Goal: Task Accomplishment & Management: Manage account settings

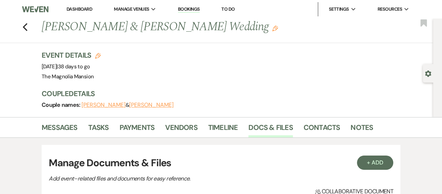
click at [80, 8] on link "Dashboard" at bounding box center [79, 9] width 26 height 6
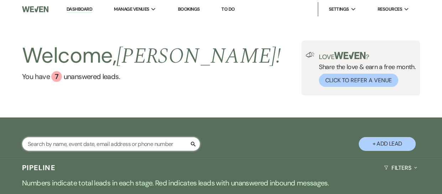
click at [65, 142] on input "text" at bounding box center [111, 144] width 178 height 14
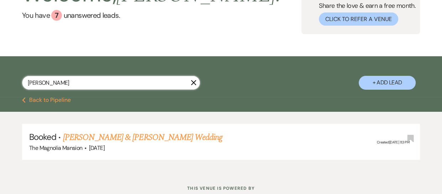
scroll to position [64, 0]
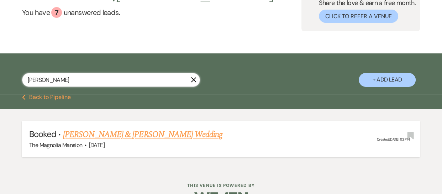
type input "[PERSON_NAME]"
click at [107, 135] on link "[PERSON_NAME] & [PERSON_NAME] Wedding" at bounding box center [142, 134] width 159 height 13
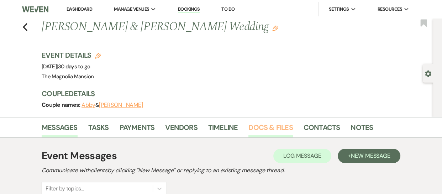
click at [277, 128] on link "Docs & Files" at bounding box center [270, 130] width 44 height 16
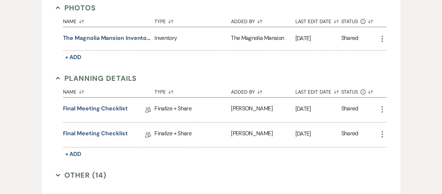
scroll to position [657, 0]
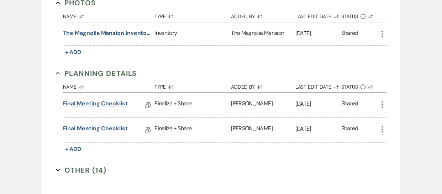
click at [111, 99] on link "Final Meeting Checklist" at bounding box center [95, 104] width 65 height 11
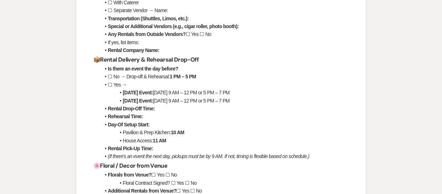
scroll to position [228, 0]
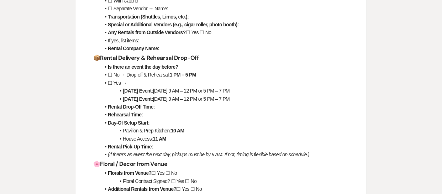
scroll to position [657, 0]
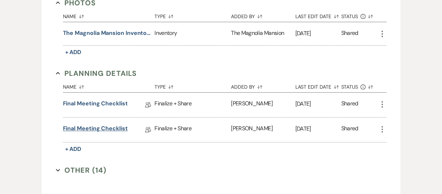
click at [106, 126] on link "Final Meeting Checklist" at bounding box center [95, 129] width 65 height 11
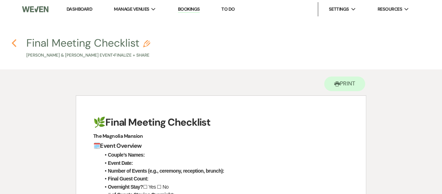
click at [12, 41] on icon "Previous" at bounding box center [13, 43] width 5 height 9
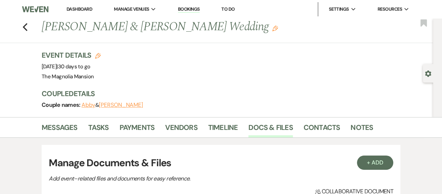
scroll to position [657, 0]
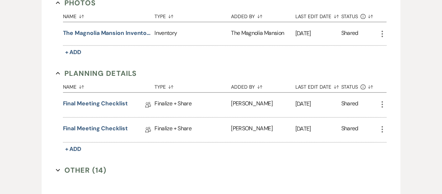
click at [384, 102] on icon "More" at bounding box center [382, 104] width 9 height 9
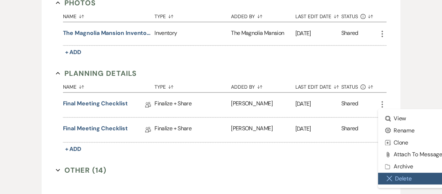
click at [404, 175] on button "Close Delete X Delete" at bounding box center [414, 178] width 72 height 12
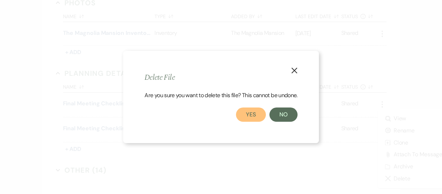
click at [265, 117] on button "Yes" at bounding box center [251, 114] width 30 height 14
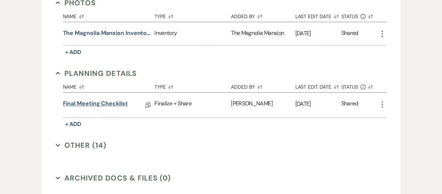
click at [113, 102] on link "Final Meeting Checklist" at bounding box center [95, 104] width 65 height 11
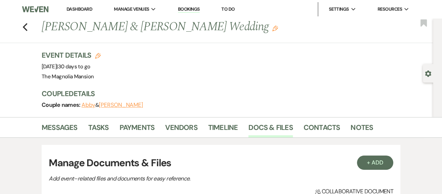
scroll to position [657, 0]
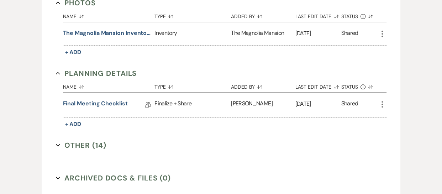
click at [383, 102] on icon "More" at bounding box center [382, 104] width 9 height 9
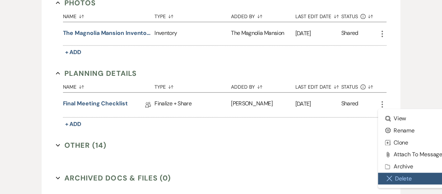
click at [403, 173] on button "Close Delete X Delete" at bounding box center [414, 178] width 72 height 12
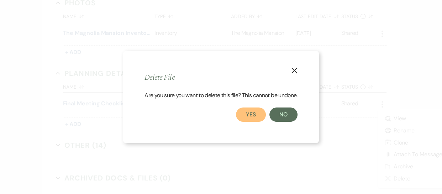
click at [248, 113] on button "Yes" at bounding box center [251, 114] width 30 height 14
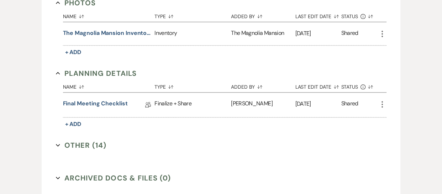
scroll to position [651, 0]
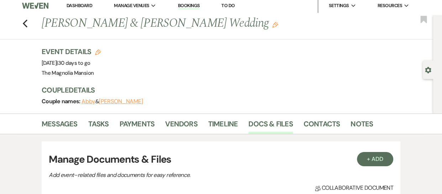
scroll to position [0, 0]
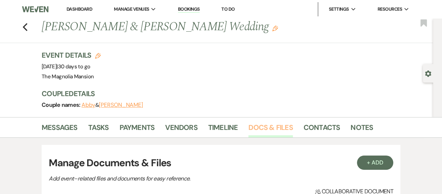
click at [276, 122] on link "Docs & Files" at bounding box center [270, 130] width 44 height 16
click at [269, 128] on link "Docs & Files" at bounding box center [270, 130] width 44 height 16
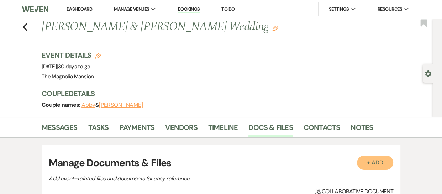
click at [382, 160] on button "+ Add" at bounding box center [375, 162] width 36 height 14
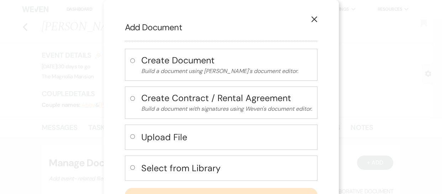
click at [204, 166] on h4 "Select from Library" at bounding box center [226, 168] width 171 height 12
radio input "true"
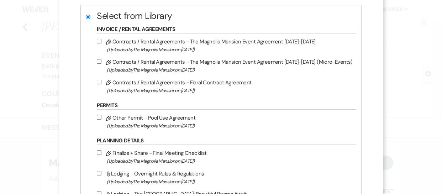
scroll to position [159, 0]
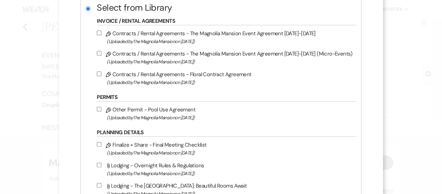
click at [107, 144] on label "Pencil Finalize + Share - Final Meeting Checklist (Uploaded by The Magnolia Man…" at bounding box center [224, 148] width 255 height 17
click at [101, 144] on input "Pencil Finalize + Share - Final Meeting Checklist (Uploaded by The Magnolia Man…" at bounding box center [99, 144] width 5 height 5
checkbox input "true"
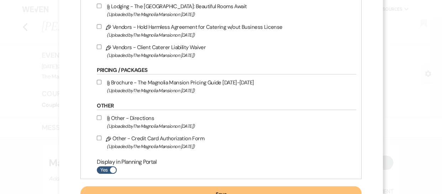
scroll to position [367, 0]
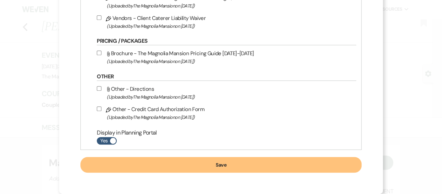
click at [116, 140] on span at bounding box center [113, 141] width 6 height 6
click at [117, 140] on input "Yes" at bounding box center [107, 140] width 20 height 7
checkbox input "false"
click at [137, 165] on button "Save" at bounding box center [220, 165] width 281 height 16
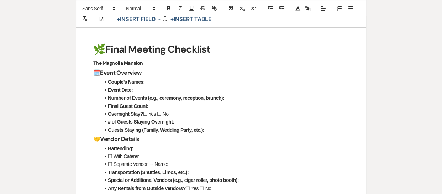
scroll to position [96, 0]
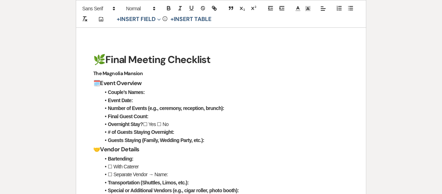
click at [151, 96] on li "Event Date:" at bounding box center [224, 100] width 248 height 8
click at [149, 92] on li "Couple’s Names:" at bounding box center [224, 92] width 248 height 8
click at [141, 97] on li "Event Date:" at bounding box center [224, 100] width 248 height 8
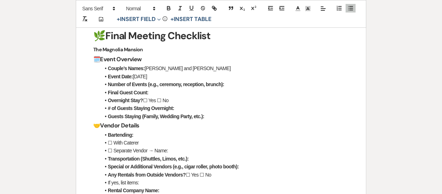
scroll to position [122, 0]
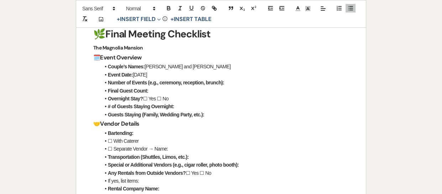
drag, startPoint x: 162, startPoint y: 98, endPoint x: 181, endPoint y: 101, distance: 19.1
click at [181, 101] on li "Overnight Stay? ☐ Yes ☐ No" at bounding box center [224, 99] width 248 height 8
click at [166, 7] on icon "button" at bounding box center [168, 8] width 6 height 6
click at [191, 8] on icon "button" at bounding box center [191, 8] width 6 height 6
click at [282, 98] on li "Overnight Stay? ☐ Yes ☐ No" at bounding box center [224, 99] width 248 height 8
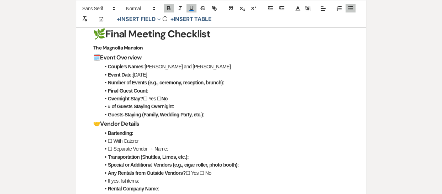
click at [164, 91] on li "Final Guest Count:" at bounding box center [224, 91] width 248 height 8
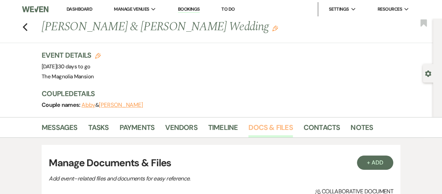
click at [266, 130] on link "Docs & Files" at bounding box center [270, 130] width 44 height 16
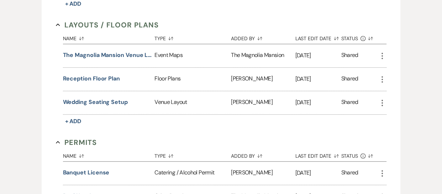
scroll to position [427, 0]
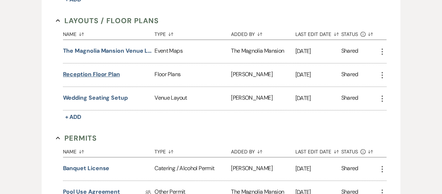
click at [103, 74] on button "Reception floor plan" at bounding box center [91, 74] width 57 height 9
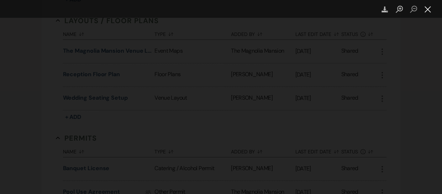
click at [430, 11] on button "Close lightbox" at bounding box center [427, 9] width 14 height 12
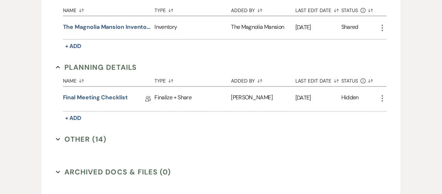
scroll to position [666, 0]
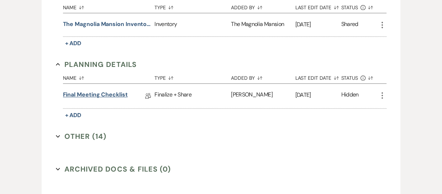
click at [110, 90] on link "Final Meeting Checklist" at bounding box center [95, 95] width 65 height 11
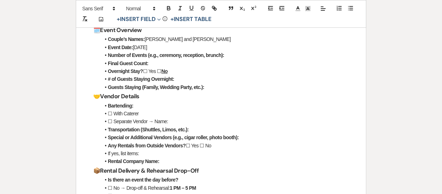
scroll to position [158, 0]
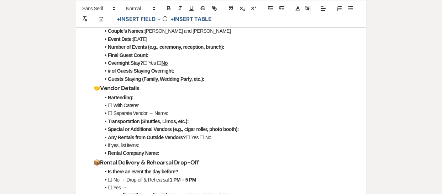
click at [157, 56] on li "Final Guest Count:" at bounding box center [224, 55] width 248 height 8
click at [154, 55] on li "Final Guest Count:" at bounding box center [224, 55] width 248 height 8
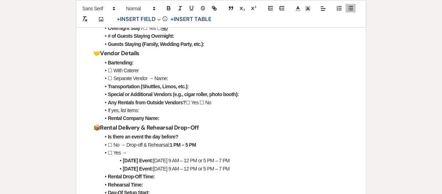
scroll to position [197, 0]
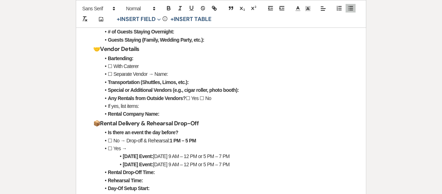
click at [143, 58] on li "Bartending:" at bounding box center [224, 58] width 248 height 8
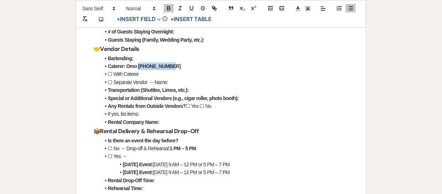
drag, startPoint x: 173, startPoint y: 68, endPoint x: 139, endPoint y: 66, distance: 34.2
click at [139, 66] on li "Caterer: Omo [PHONE_NUMBER]" at bounding box center [224, 66] width 248 height 8
click at [172, 10] on button "button" at bounding box center [169, 8] width 10 height 9
click at [211, 70] on li "☐ With Caterer" at bounding box center [224, 74] width 248 height 8
click at [153, 72] on li "☐ With Caterer" at bounding box center [224, 74] width 248 height 8
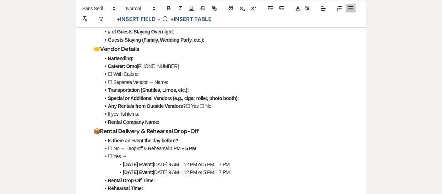
click at [142, 74] on li "☐ With Caterer" at bounding box center [224, 74] width 248 height 8
click at [189, 86] on li "Transportation (Shuttles, Limos, etc.):" at bounding box center [224, 90] width 248 height 8
click at [245, 98] on li "Special or Additional Vendors (e.g., cigar roller, photo booth):" at bounding box center [224, 98] width 248 height 8
click at [214, 109] on li "Any Rentals from Outside Vendors? ☐ Yes ☐ No" at bounding box center [224, 106] width 248 height 8
drag, startPoint x: 214, startPoint y: 109, endPoint x: 203, endPoint y: 106, distance: 10.7
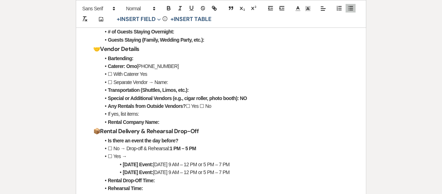
click at [203, 106] on li "Any Rentals from Outside Vendors? ☐ Yes ☐ No" at bounding box center [224, 106] width 248 height 8
click at [167, 9] on icon "button" at bounding box center [168, 8] width 6 height 6
click at [188, 9] on icon "button" at bounding box center [191, 8] width 6 height 6
click at [234, 118] on li "Rental Company Name:" at bounding box center [224, 122] width 248 height 8
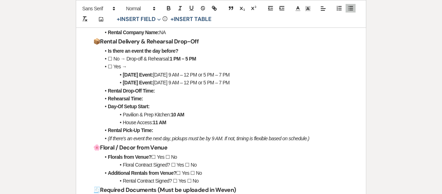
scroll to position [291, 0]
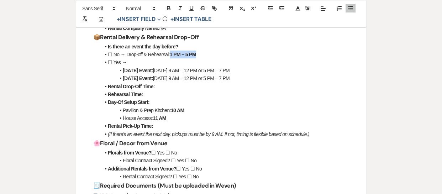
drag, startPoint x: 201, startPoint y: 52, endPoint x: 172, endPoint y: 54, distance: 28.5
click at [172, 54] on li "☐ No → Drop-off & Rehearsal: 1 PM – 5 PM" at bounding box center [224, 54] width 248 height 8
click at [191, 7] on icon "button" at bounding box center [191, 8] width 6 height 6
click at [204, 62] on li "☐ Yes →" at bounding box center [224, 62] width 248 height 8
click at [138, 69] on strong "[DATE] Event:" at bounding box center [138, 71] width 30 height 6
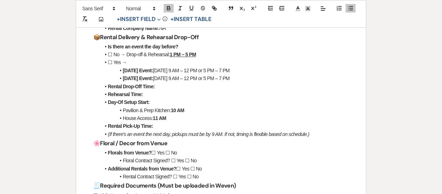
click at [159, 85] on li "Rental Drop-Off Time:" at bounding box center [224, 86] width 248 height 8
click at [162, 89] on li "Rental Drop-Off Time:" at bounding box center [224, 86] width 248 height 8
drag, startPoint x: 157, startPoint y: 152, endPoint x: 165, endPoint y: 153, distance: 8.0
click at [165, 153] on li "Florals from Venue? ☐ Yes ☐ No" at bounding box center [224, 153] width 248 height 8
click at [169, 6] on icon "button" at bounding box center [168, 7] width 2 height 2
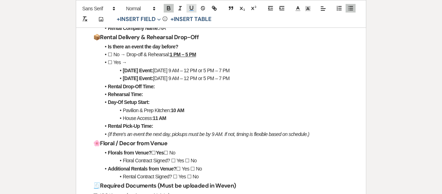
click at [188, 6] on icon "button" at bounding box center [191, 8] width 6 height 6
click at [184, 147] on h3 "🌸 Floral / Decor from Venue" at bounding box center [220, 143] width 255 height 10
click at [181, 155] on li "Florals from Venue? ☐ Yes ☐ No" at bounding box center [224, 153] width 248 height 8
drag, startPoint x: 178, startPoint y: 160, endPoint x: 183, endPoint y: 161, distance: 5.4
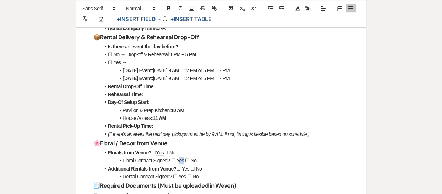
click at [183, 161] on li "Floral Contract Signed? ☐ Yes ☐ No" at bounding box center [224, 160] width 248 height 8
drag, startPoint x: 177, startPoint y: 160, endPoint x: 184, endPoint y: 160, distance: 7.1
click at [184, 160] on li "Floral Contract Signed? ☐ Yes ☐ No" at bounding box center [224, 160] width 248 height 8
click at [169, 6] on icon "button" at bounding box center [168, 7] width 2 height 2
click at [191, 7] on icon "button" at bounding box center [191, 8] width 6 height 6
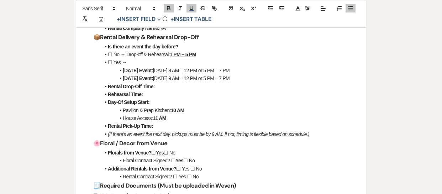
click at [218, 165] on li "Additional Rentals from Venue? ☐ Yes ☐ No" at bounding box center [224, 169] width 248 height 8
click at [198, 159] on li "Floral Contract Signed? ☐ Yes ☐ No" at bounding box center [224, 160] width 248 height 8
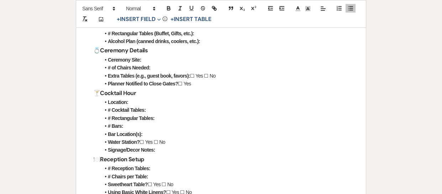
scroll to position [572, 0]
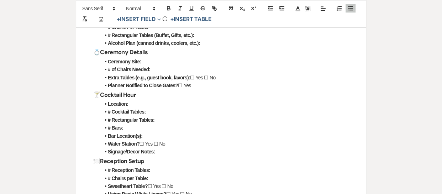
click at [160, 63] on li "Ceremony Site:" at bounding box center [224, 62] width 248 height 8
click at [149, 62] on li "Ceremony Site:" at bounding box center [224, 62] width 248 height 8
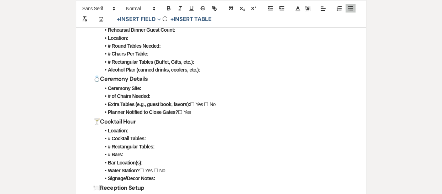
scroll to position [543, 0]
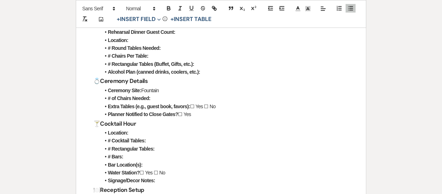
click at [153, 99] on li "# of Chairs Needed:" at bounding box center [224, 98] width 248 height 8
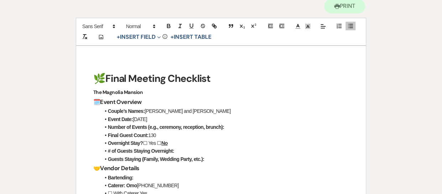
scroll to position [75, 0]
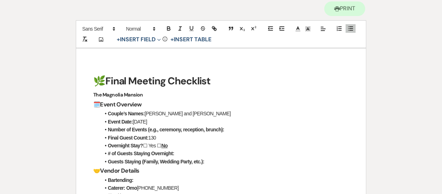
click at [157, 137] on li "Final Guest Count: 130" at bounding box center [224, 138] width 248 height 8
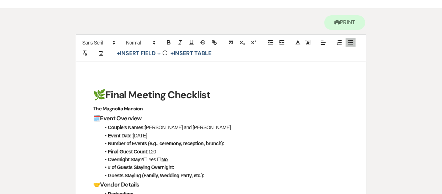
scroll to position [57, 0]
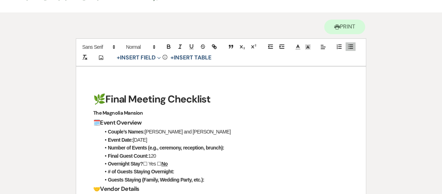
click at [185, 133] on li "Couple’s Names: [PERSON_NAME] and [PERSON_NAME]" at bounding box center [224, 132] width 248 height 8
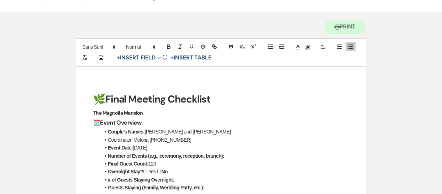
click at [130, 140] on li "Coordinator: Victoria [PHONE_NUMBER]" at bounding box center [224, 140] width 248 height 8
drag, startPoint x: 133, startPoint y: 140, endPoint x: 107, endPoint y: 141, distance: 25.6
click at [107, 141] on li "Coordinator: Victoria [PHONE_NUMBER]" at bounding box center [224, 140] width 248 height 8
click at [167, 43] on icon "button" at bounding box center [168, 46] width 6 height 6
click at [239, 134] on li "Couple’s Names: [PERSON_NAME] and [PERSON_NAME]" at bounding box center [224, 132] width 248 height 8
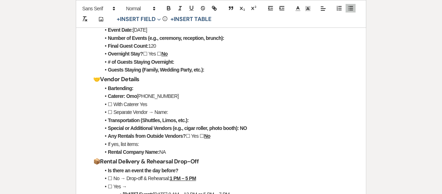
scroll to position [177, 0]
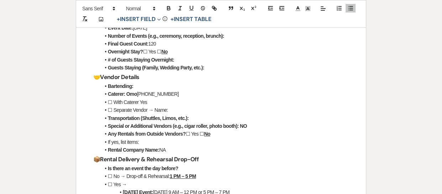
click at [189, 120] on li "Transportation (Shuttles, Limos, etc.):" at bounding box center [224, 118] width 248 height 8
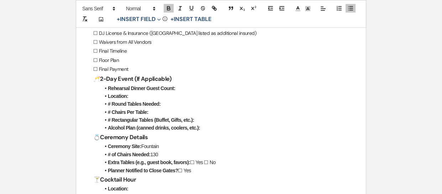
scroll to position [493, 0]
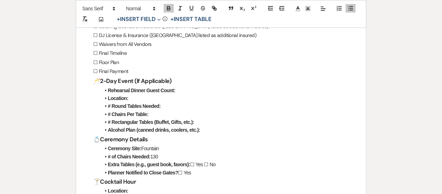
click at [174, 149] on li "Ceremony Site: Fountain" at bounding box center [224, 148] width 248 height 8
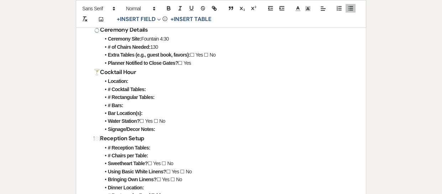
scroll to position [607, 0]
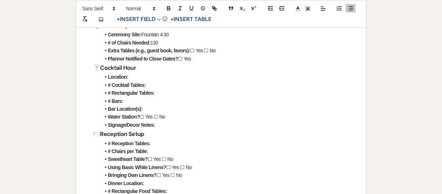
click at [150, 134] on h3 "🍽️ Reception Setup" at bounding box center [220, 134] width 255 height 10
click at [160, 142] on li "# Reception Tables:" at bounding box center [224, 143] width 248 height 8
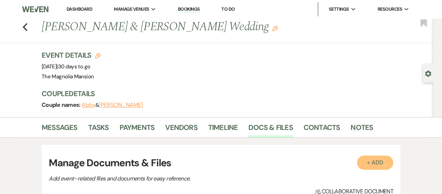
click at [384, 165] on button "+ Add" at bounding box center [375, 162] width 36 height 14
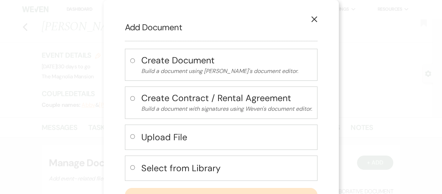
click at [147, 167] on h4 "Select from Library" at bounding box center [226, 168] width 171 height 12
radio input "true"
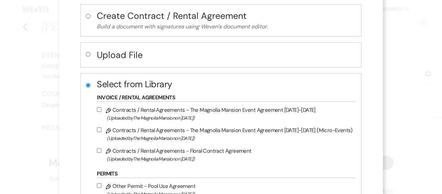
scroll to position [87, 0]
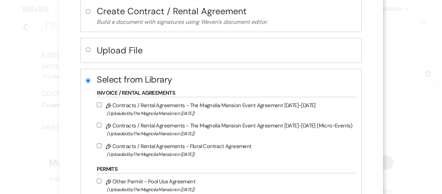
click at [101, 144] on input "Pencil Contracts / Rental Agreements - Floral Contract Agreement (Uploaded by T…" at bounding box center [99, 145] width 5 height 5
checkbox input "true"
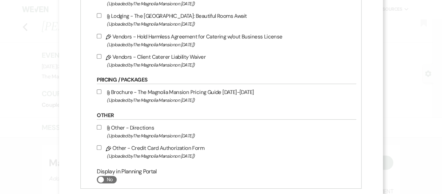
scroll to position [367, 0]
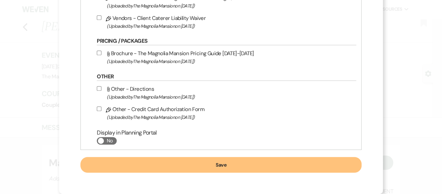
click at [197, 165] on button "Save" at bounding box center [220, 165] width 281 height 16
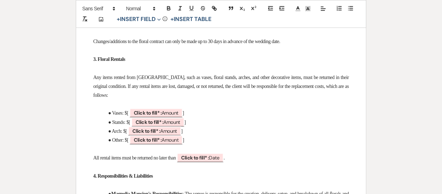
scroll to position [548, 0]
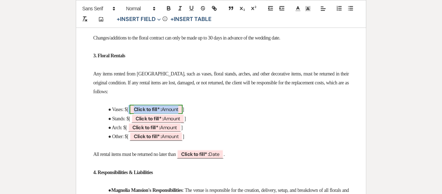
click at [170, 114] on span "Click to fill* : Amount" at bounding box center [155, 109] width 53 height 9
select select "owner"
select select "Amount"
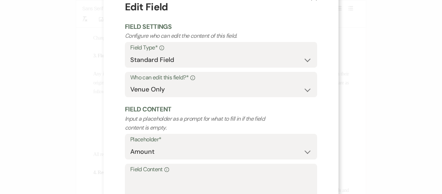
scroll to position [55, 0]
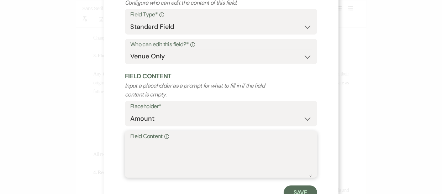
click at [189, 162] on textarea "Field Content Info" at bounding box center [220, 159] width 181 height 36
type textarea "NA"
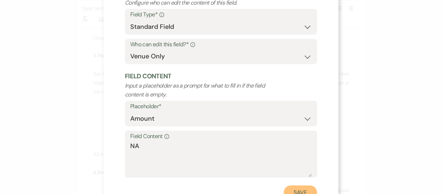
click at [306, 188] on button "Save" at bounding box center [299, 192] width 33 height 14
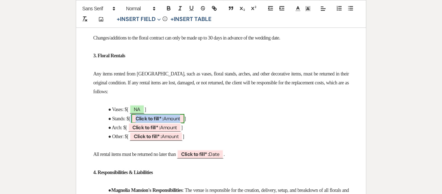
click at [181, 123] on span "Click to fill* : Amount" at bounding box center [157, 118] width 53 height 9
select select "owner"
select select "Amount"
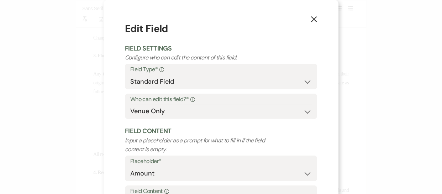
click at [181, 149] on p "Input a placeholder as a prompt for what to fill in if the field content is emp…" at bounding box center [202, 145] width 154 height 18
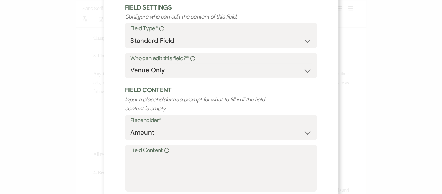
scroll to position [43, 0]
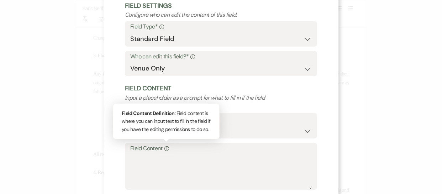
click at [165, 152] on div "Info" at bounding box center [165, 148] width 6 height 10
click at [165, 153] on textarea "Field Content Info Field Content Definition : Field content is where you can in…" at bounding box center [220, 171] width 181 height 36
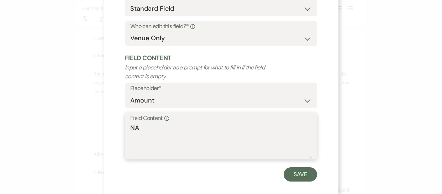
scroll to position [82, 0]
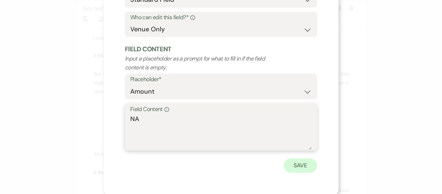
type textarea "NA"
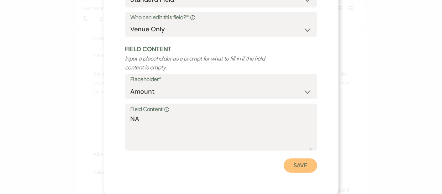
click at [306, 159] on button "Save" at bounding box center [299, 165] width 33 height 14
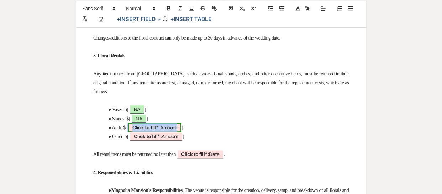
click at [180, 132] on span "Click to fill* : Amount" at bounding box center [154, 127] width 53 height 9
select select "owner"
select select "Amount"
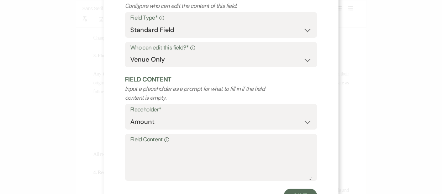
scroll to position [53, 0]
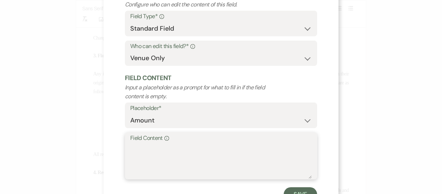
click at [176, 148] on textarea "Field Content Info" at bounding box center [220, 161] width 181 height 36
type textarea "NA"
click at [295, 190] on button "Save" at bounding box center [299, 194] width 33 height 14
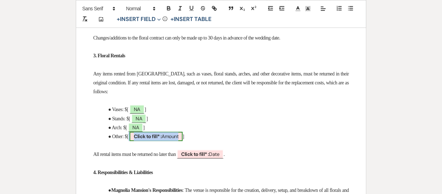
click at [177, 141] on span "Click to fill* : Amount" at bounding box center [155, 136] width 53 height 9
select select "owner"
select select "Amount"
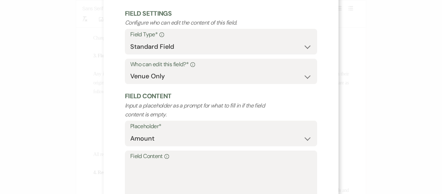
scroll to position [43, 0]
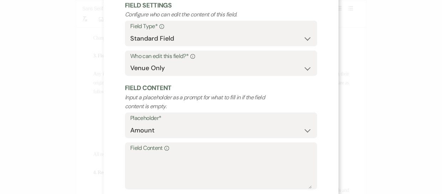
click at [151, 151] on label "Field Content Info" at bounding box center [220, 148] width 181 height 10
click at [151, 153] on textarea "Field Content Info" at bounding box center [220, 171] width 181 height 36
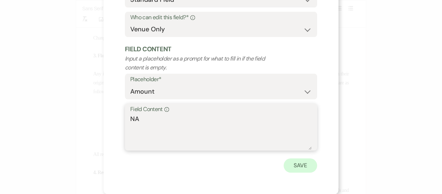
type textarea "NA"
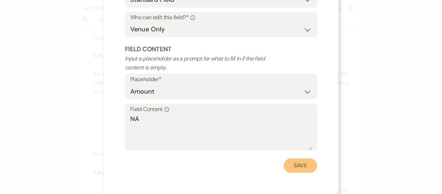
click at [305, 168] on button "Save" at bounding box center [299, 165] width 33 height 14
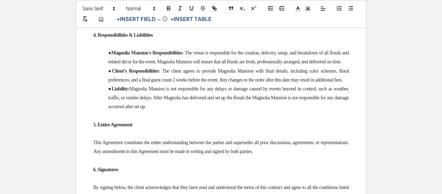
scroll to position [689, 0]
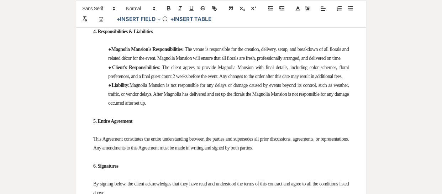
click at [223, 18] on span "Click to fill* : Date" at bounding box center [200, 13] width 47 height 9
select select "owner"
select select "Date"
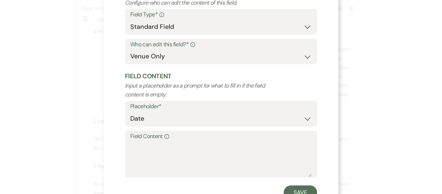
scroll to position [55, 0]
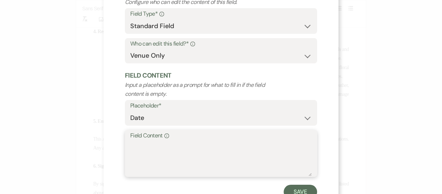
click at [156, 150] on textarea "Field Content Info" at bounding box center [220, 158] width 181 height 36
type textarea "NA"
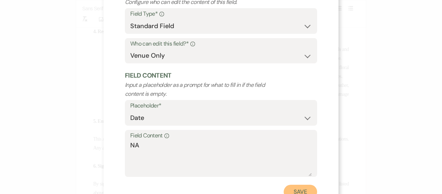
click at [294, 186] on button "Save" at bounding box center [299, 192] width 33 height 14
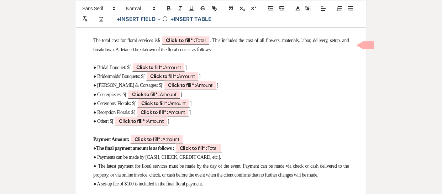
scroll to position [327, 0]
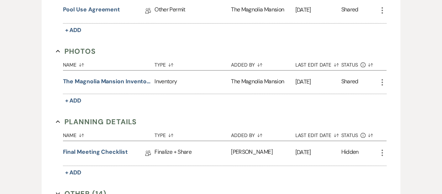
scroll to position [640, 0]
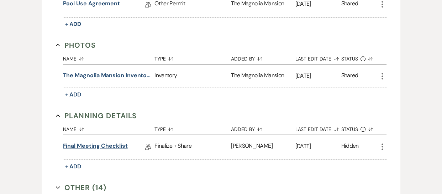
click at [90, 145] on link "Final Meeting Checklist" at bounding box center [95, 147] width 65 height 11
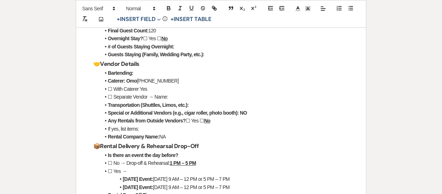
scroll to position [188, 0]
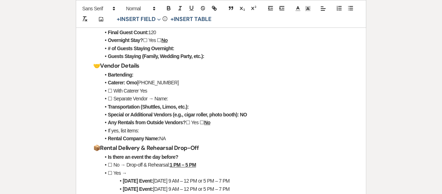
click at [208, 54] on li "Guests Staying (Family, Wedding Party, etc.):" at bounding box center [224, 56] width 248 height 8
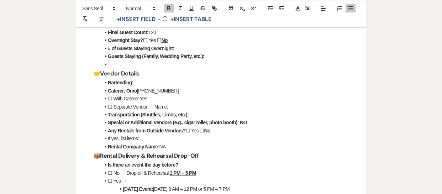
click at [202, 57] on strong "Guests Staying (Family, Wedding Party, etc.):" at bounding box center [156, 56] width 96 height 6
click at [198, 115] on li "Transportation (Shuttles, Limos, etc.):" at bounding box center [224, 115] width 248 height 8
click at [174, 87] on li "Caterer: Omo [PHONE_NUMBER]" at bounding box center [224, 91] width 248 height 8
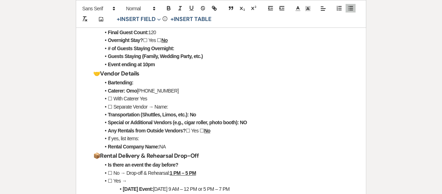
click at [153, 98] on li "☐ With Caterer Yes" at bounding box center [224, 99] width 248 height 8
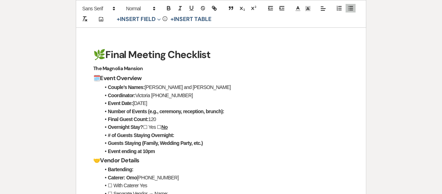
scroll to position [100, 0]
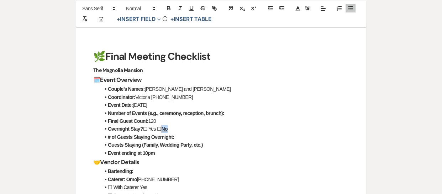
drag, startPoint x: 169, startPoint y: 127, endPoint x: 162, endPoint y: 127, distance: 6.8
click at [162, 127] on li "Overnight Stay? ☐ Yes ☐ No" at bounding box center [224, 129] width 248 height 8
click at [190, 10] on icon "button" at bounding box center [191, 8] width 6 height 6
click at [171, 9] on icon "button" at bounding box center [168, 8] width 6 height 6
drag, startPoint x: 155, startPoint y: 129, endPoint x: 150, endPoint y: 129, distance: 5.7
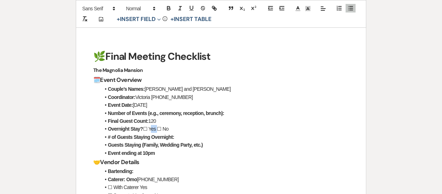
click at [150, 129] on li "Overnight Stay? ☐ Yes ☐ No" at bounding box center [224, 129] width 248 height 8
click at [189, 9] on icon "button" at bounding box center [191, 8] width 6 height 6
click at [167, 9] on icon "button" at bounding box center [168, 8] width 6 height 6
click at [157, 119] on li "Final Guest Count: 120" at bounding box center [224, 121] width 248 height 8
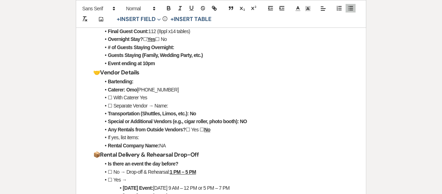
scroll to position [192, 0]
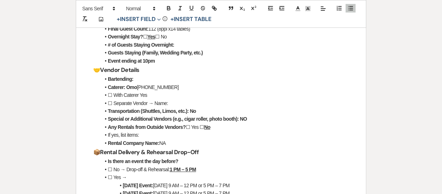
click at [219, 126] on li "Any Rentals from Outside Vendors? ☐ Yes ☐ No" at bounding box center [224, 127] width 248 height 8
drag, startPoint x: 219, startPoint y: 126, endPoint x: 204, endPoint y: 127, distance: 14.6
click at [204, 127] on li "Any Rentals from Outside Vendors? ☐ Yes ☐ No" at bounding box center [224, 127] width 248 height 8
click at [188, 7] on icon "button" at bounding box center [191, 8] width 6 height 6
click at [169, 9] on icon "button" at bounding box center [168, 8] width 6 height 6
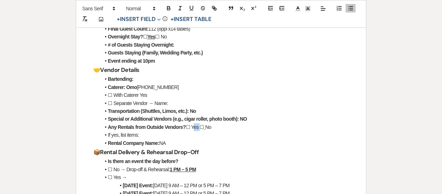
drag, startPoint x: 198, startPoint y: 128, endPoint x: 190, endPoint y: 127, distance: 7.9
click at [190, 127] on li "Any Rentals from Outside Vendors? ☐ Yes ☐ No" at bounding box center [224, 127] width 248 height 8
click at [169, 8] on icon "button" at bounding box center [168, 9] width 3 height 2
click at [190, 6] on icon "button" at bounding box center [191, 8] width 3 height 4
click at [221, 132] on li "If yes, list items:" at bounding box center [224, 135] width 248 height 8
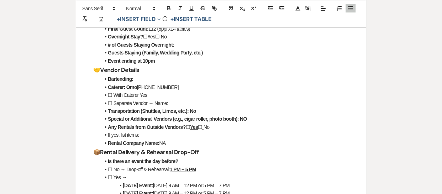
click at [217, 126] on li "Any Rentals from Outside Vendors? ☐ Yes ☐ No" at bounding box center [224, 127] width 248 height 8
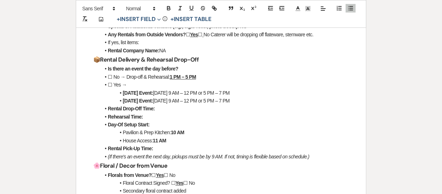
scroll to position [286, 0]
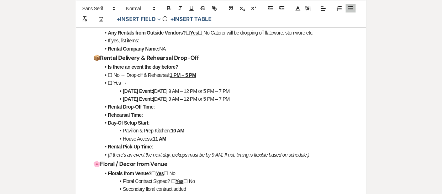
click at [235, 76] on li "☐ No → Drop-off & Rehearsal: 1 PM – 5 PM" at bounding box center [224, 75] width 248 height 8
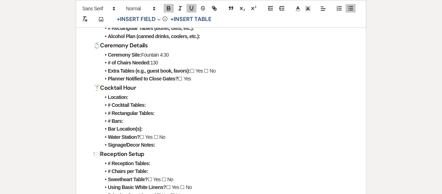
scroll to position [599, 0]
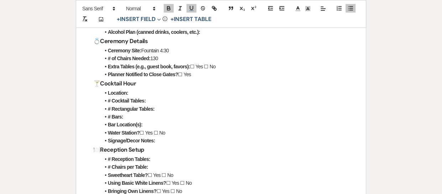
click at [165, 60] on li "# of Chairs Needed: 130" at bounding box center [224, 58] width 248 height 8
click at [144, 90] on li "Location:" at bounding box center [224, 93] width 248 height 8
click at [158, 102] on li "# Cocktail Tables:" at bounding box center [224, 101] width 248 height 8
click at [155, 107] on li "# Rectangular Tables:" at bounding box center [224, 109] width 248 height 8
drag, startPoint x: 201, startPoint y: 66, endPoint x: 191, endPoint y: 65, distance: 9.7
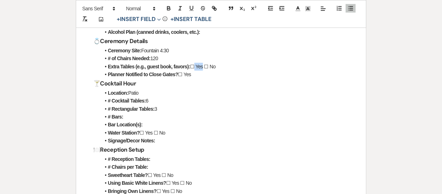
click at [191, 65] on li "Extra Tables (e.g., guest book, favors): ☐ Yes ☐ No" at bounding box center [224, 67] width 248 height 8
drag, startPoint x: 203, startPoint y: 67, endPoint x: 196, endPoint y: 67, distance: 6.8
click at [196, 67] on li "Extra Tables (e.g., guest book, favors): ☐ Yes ☐ No" at bounding box center [224, 67] width 248 height 8
click at [242, 73] on li "Planner Notified to Close Gates? ☐ Yes" at bounding box center [224, 74] width 248 height 8
click at [200, 65] on li "Extra Tables (e.g., guest book, favors): ☐ Yes ☐ No" at bounding box center [224, 67] width 248 height 8
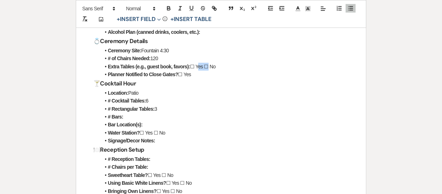
drag, startPoint x: 203, startPoint y: 66, endPoint x: 196, endPoint y: 66, distance: 7.1
click at [196, 66] on li "Extra Tables (e.g., guest book, favors): ☐ Yes ☐ No" at bounding box center [224, 67] width 248 height 8
click at [190, 6] on icon "button" at bounding box center [191, 8] width 3 height 4
click at [170, 7] on icon "button" at bounding box center [168, 7] width 2 height 2
click at [227, 67] on li "Extra Tables (e.g., guest book, favors): ☐ Yes ☐ No" at bounding box center [224, 67] width 248 height 8
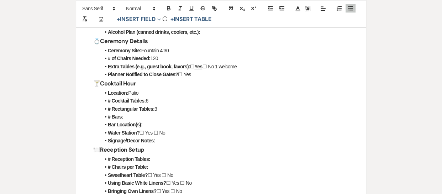
drag, startPoint x: 192, startPoint y: 75, endPoint x: 185, endPoint y: 74, distance: 7.6
click at [185, 74] on li "Planner Notified to Close Gates? ☐ Yes" at bounding box center [224, 74] width 248 height 8
drag, startPoint x: 192, startPoint y: 75, endPoint x: 183, endPoint y: 74, distance: 9.0
click at [183, 74] on li "Planner Notified to Close Gates? ☐ Yes" at bounding box center [224, 74] width 248 height 8
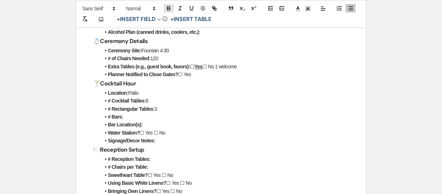
click at [168, 7] on icon "button" at bounding box center [168, 8] width 6 height 6
click at [193, 8] on icon "button" at bounding box center [191, 8] width 6 height 6
click at [183, 113] on li "# Bars:" at bounding box center [224, 117] width 248 height 8
drag, startPoint x: 153, startPoint y: 132, endPoint x: 145, endPoint y: 133, distance: 7.8
click at [145, 133] on li "Water Station? ☐ Yes ☐ No" at bounding box center [224, 133] width 248 height 8
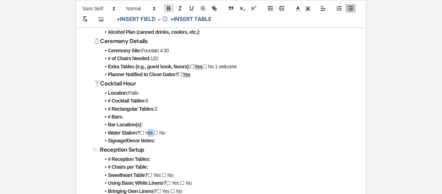
click at [170, 8] on icon "button" at bounding box center [168, 9] width 3 height 2
click at [191, 11] on icon "button" at bounding box center [191, 8] width 6 height 6
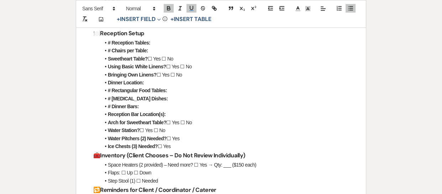
scroll to position [720, 0]
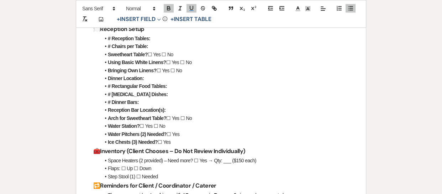
click at [155, 39] on li "# Reception Tables:" at bounding box center [224, 38] width 248 height 8
click at [153, 48] on li "# Chairs per Table:" at bounding box center [224, 46] width 248 height 8
drag, startPoint x: 154, startPoint y: 53, endPoint x: 161, endPoint y: 53, distance: 7.5
click at [161, 53] on li "Sweetheart Table? ☐ Yes ☐ No" at bounding box center [224, 54] width 248 height 8
click at [165, 7] on button "button" at bounding box center [169, 8] width 10 height 9
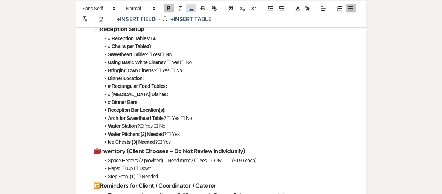
click at [190, 6] on icon "button" at bounding box center [191, 8] width 6 height 6
click at [187, 100] on li "# Dinner Bars:" at bounding box center [224, 102] width 248 height 8
drag, startPoint x: 179, startPoint y: 62, endPoint x: 172, endPoint y: 61, distance: 6.5
click at [172, 61] on li "Using Basic White Linens? ☐ Yes ☐ No" at bounding box center [224, 62] width 248 height 8
click at [170, 5] on icon "button" at bounding box center [168, 8] width 6 height 6
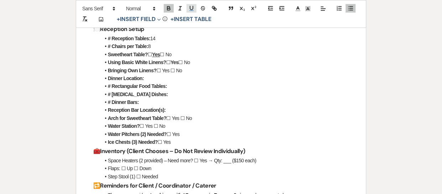
click at [191, 7] on icon "button" at bounding box center [191, 8] width 6 height 6
drag, startPoint x: 174, startPoint y: 70, endPoint x: 181, endPoint y: 70, distance: 6.4
click at [181, 70] on li "Bringing Own Linens? ☐ Yes ☐ No" at bounding box center [224, 70] width 248 height 8
click at [168, 7] on icon "button" at bounding box center [168, 8] width 6 height 6
click at [193, 10] on icon "button" at bounding box center [191, 8] width 6 height 6
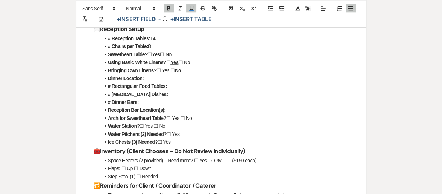
click at [145, 100] on li "# Dinner Bars:" at bounding box center [224, 102] width 248 height 8
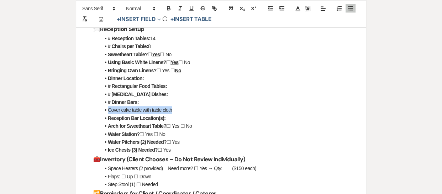
drag, startPoint x: 174, startPoint y: 108, endPoint x: 108, endPoint y: 110, distance: 65.4
click at [108, 110] on li "Cover cake table with table cloth" at bounding box center [224, 110] width 248 height 8
click at [168, 4] on button "button" at bounding box center [169, 8] width 10 height 9
click at [190, 10] on icon "button" at bounding box center [191, 8] width 6 height 6
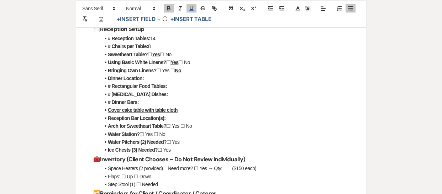
click at [208, 121] on li "Reception Bar Location(s):" at bounding box center [224, 118] width 248 height 8
click at [146, 79] on li "Dinner Location:" at bounding box center [224, 78] width 248 height 8
click at [178, 90] on li "# [MEDICAL_DATA] Dishes:" at bounding box center [224, 94] width 248 height 8
click at [172, 88] on li "# Rectangular Food Tables:" at bounding box center [224, 86] width 248 height 8
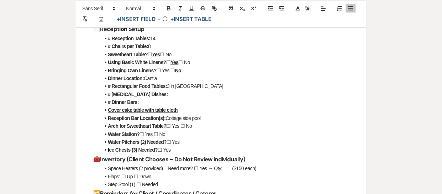
click at [160, 92] on li "# [MEDICAL_DATA] Dishes:" at bounding box center [224, 94] width 248 height 8
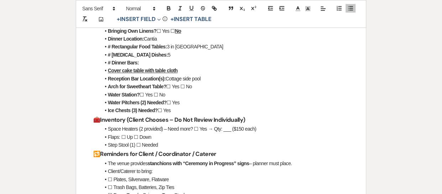
scroll to position [763, 0]
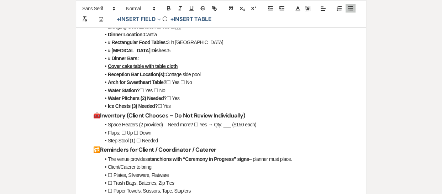
click at [147, 59] on li "# Dinner Bars:" at bounding box center [224, 58] width 248 height 8
drag, startPoint x: 153, startPoint y: 90, endPoint x: 145, endPoint y: 89, distance: 7.5
click at [145, 89] on li "Water Station? ☐ Yes ☐ No" at bounding box center [224, 90] width 248 height 8
click at [192, 6] on icon "button" at bounding box center [191, 8] width 3 height 4
click at [168, 9] on icon "button" at bounding box center [168, 8] width 6 height 6
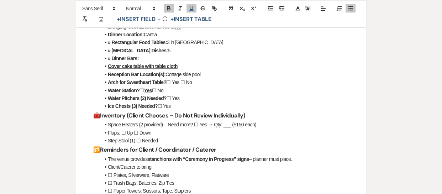
click at [179, 91] on li "Water Station? ☐ Yes ☐ No" at bounding box center [224, 90] width 248 height 8
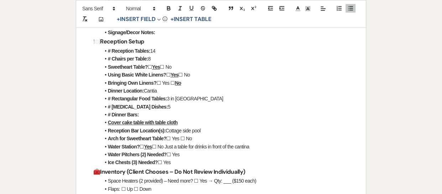
scroll to position [705, 0]
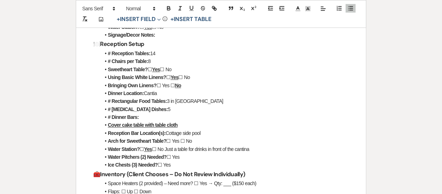
click at [164, 47] on h3 "🍽️ Reception Setup" at bounding box center [220, 44] width 255 height 10
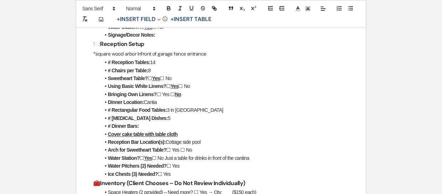
click at [140, 54] on p "*square wood arbor Infront of garage fence entrance" at bounding box center [220, 53] width 255 height 9
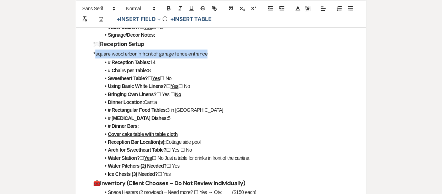
drag, startPoint x: 217, startPoint y: 52, endPoint x: 95, endPoint y: 53, distance: 121.6
click at [95, 53] on p "*square wood arbor In front of garage fence entrance" at bounding box center [220, 53] width 255 height 9
click at [170, 6] on icon "button" at bounding box center [168, 8] width 6 height 6
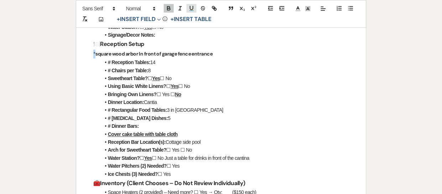
click at [191, 8] on icon "button" at bounding box center [191, 8] width 6 height 6
click at [253, 61] on li "# Reception Tables: 14" at bounding box center [224, 62] width 248 height 8
click at [194, 149] on li "Arch for Sweetheart Table? ☐ Yes ☐ No" at bounding box center [224, 150] width 248 height 8
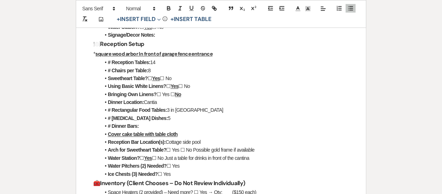
drag, startPoint x: 258, startPoint y: 146, endPoint x: 193, endPoint y: 152, distance: 64.9
click at [193, 152] on li "Arch for Sweetheart Table? ☐ Yes ☐ No Possible gold frame if available" at bounding box center [224, 150] width 248 height 8
click at [192, 9] on icon "button" at bounding box center [191, 8] width 3 height 4
click at [170, 8] on icon "button" at bounding box center [168, 8] width 6 height 6
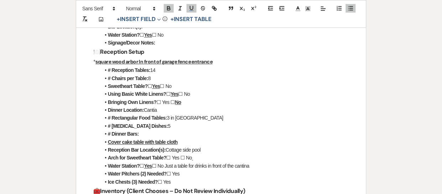
scroll to position [705, 0]
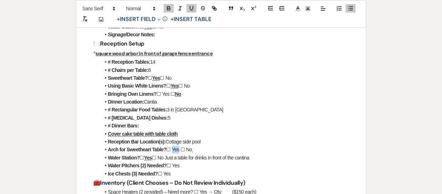
drag, startPoint x: 171, startPoint y: 149, endPoint x: 178, endPoint y: 148, distance: 7.5
click at [178, 148] on li "Arch for Sweetheart Table? ☐ Yes ☐ No" at bounding box center [224, 149] width 248 height 8
drag, startPoint x: 179, startPoint y: 151, endPoint x: 172, endPoint y: 150, distance: 6.4
click at [172, 150] on li "Arch for Sweetheart Table? ☐ Yes ☐ No" at bounding box center [224, 149] width 248 height 8
click at [169, 7] on icon "button" at bounding box center [168, 8] width 6 height 6
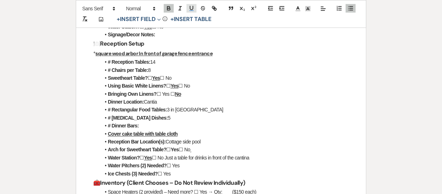
click at [193, 7] on icon "button" at bounding box center [191, 8] width 3 height 4
click at [198, 151] on li "Arch for Sweetheart Table? ☐ Yes ☐ No" at bounding box center [224, 149] width 248 height 8
drag, startPoint x: 167, startPoint y: 158, endPoint x: 207, endPoint y: 160, distance: 39.9
click at [207, 160] on li "Water Station? ☐ Yes ☐ No Just a table for drinks in front of the cantina" at bounding box center [224, 158] width 248 height 8
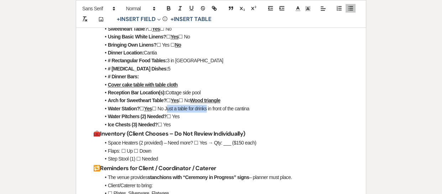
scroll to position [763, 0]
